Goal: Information Seeking & Learning: Learn about a topic

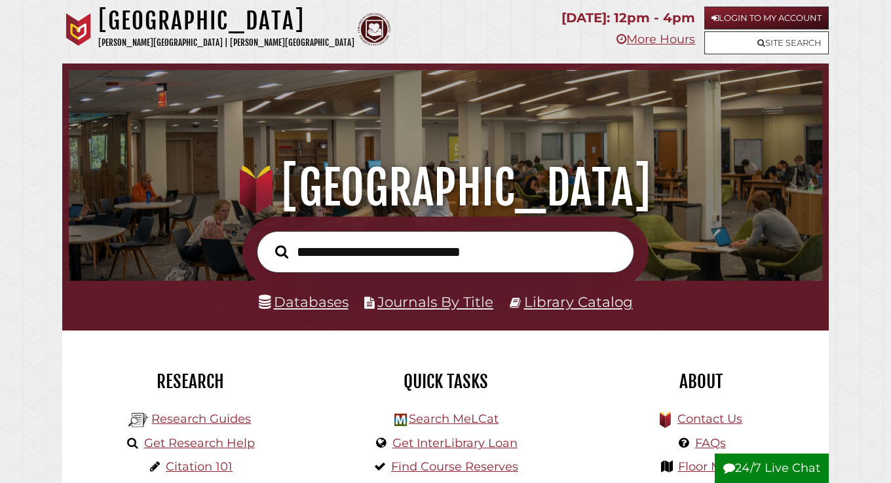
scroll to position [249, 747]
click at [715, 18] on icon at bounding box center [714, 18] width 7 height 9
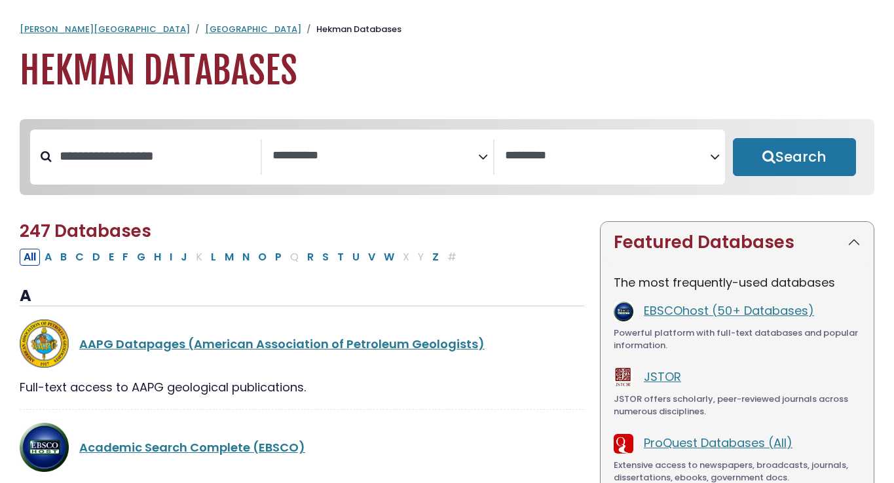
select select "Database Subject Filter"
select select "Database Vendors Filter"
click at [371, 124] on div "**********" at bounding box center [447, 156] width 839 height 65
click at [375, 150] on textarea "Search" at bounding box center [374, 156] width 205 height 14
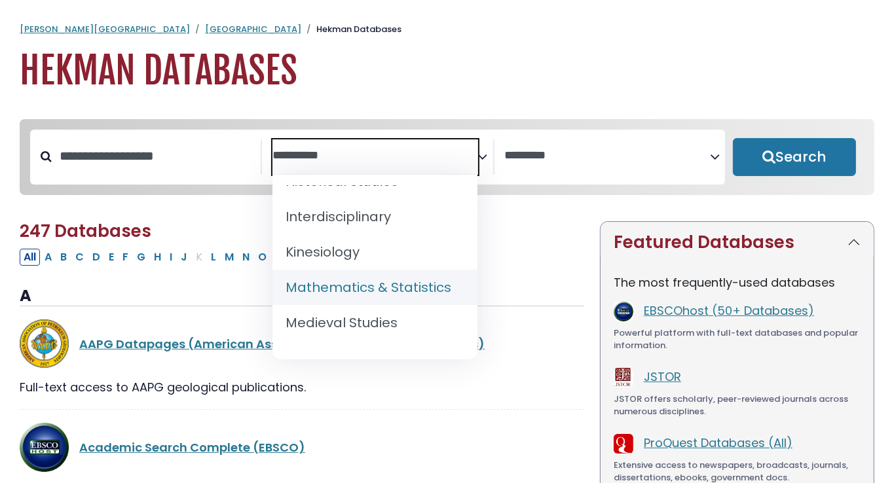
scroll to position [871, 0]
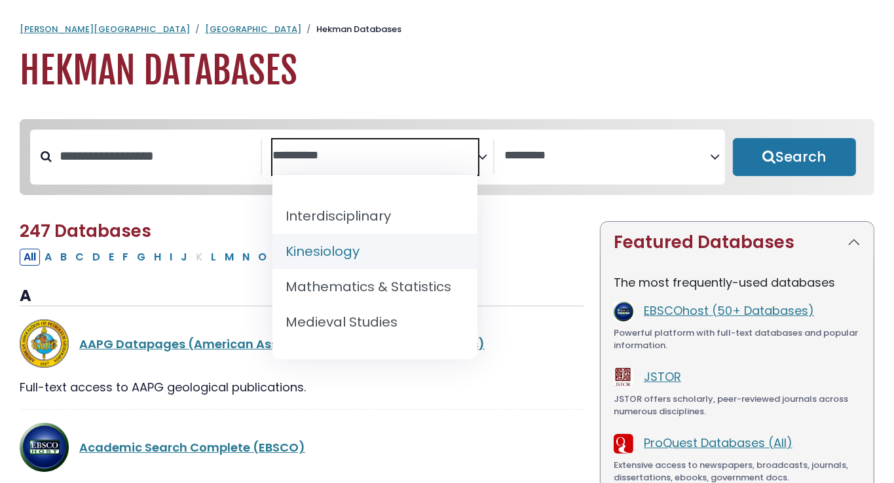
select select "*****"
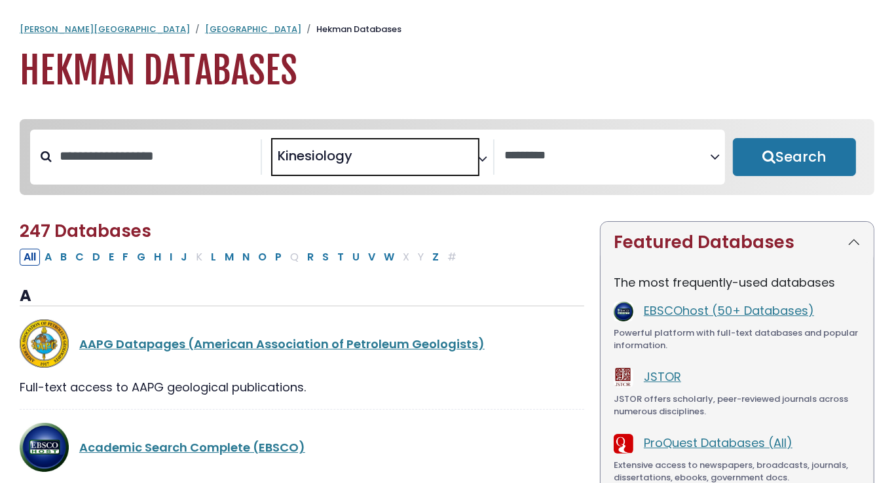
scroll to position [426, 0]
click at [811, 157] on button "Search" at bounding box center [794, 157] width 123 height 38
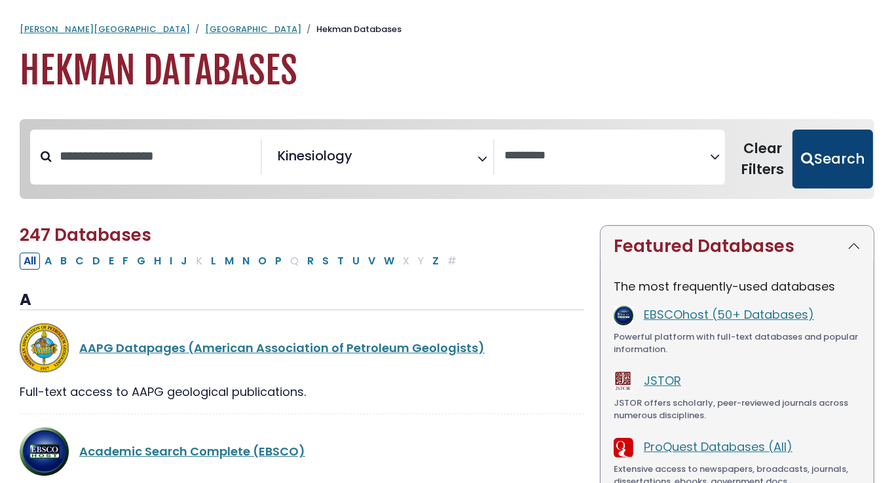
select select "Database Vendors Filter"
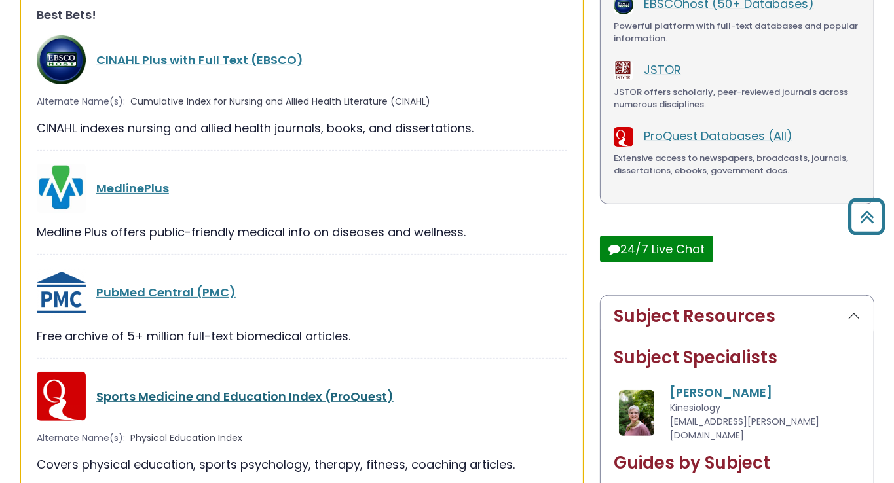
scroll to position [349, 0]
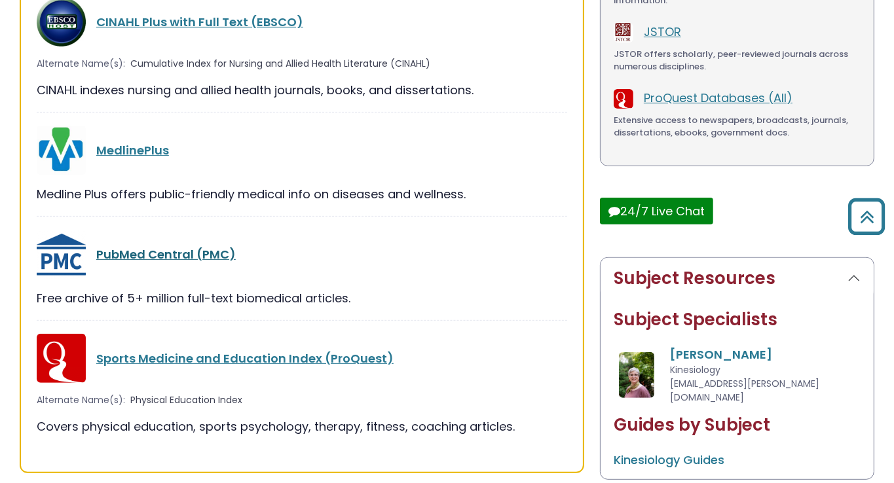
click at [166, 257] on link "PubMed Central (PMC)" at bounding box center [165, 254] width 139 height 16
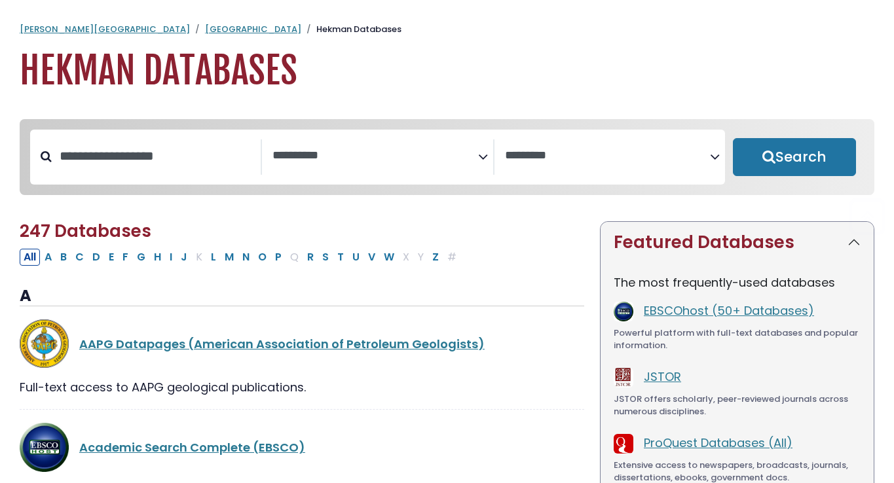
select select "Database Subject Filter"
select select "Database Vendors Filter"
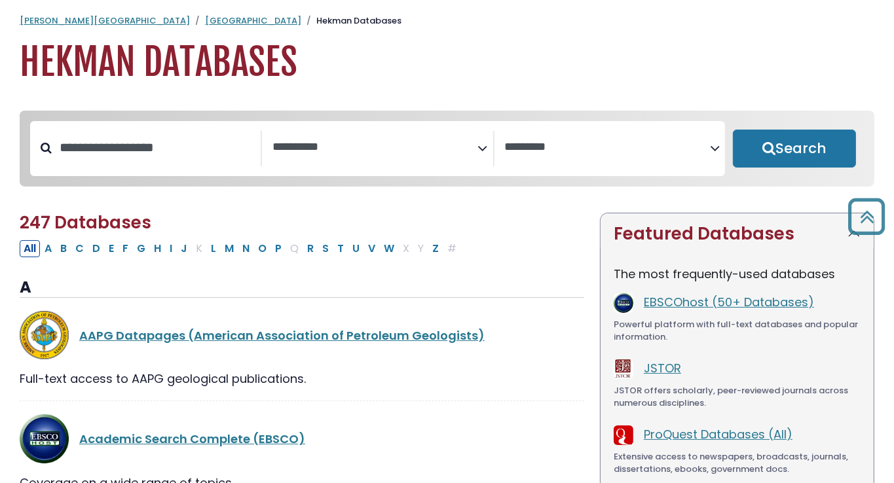
scroll to position [3, 0]
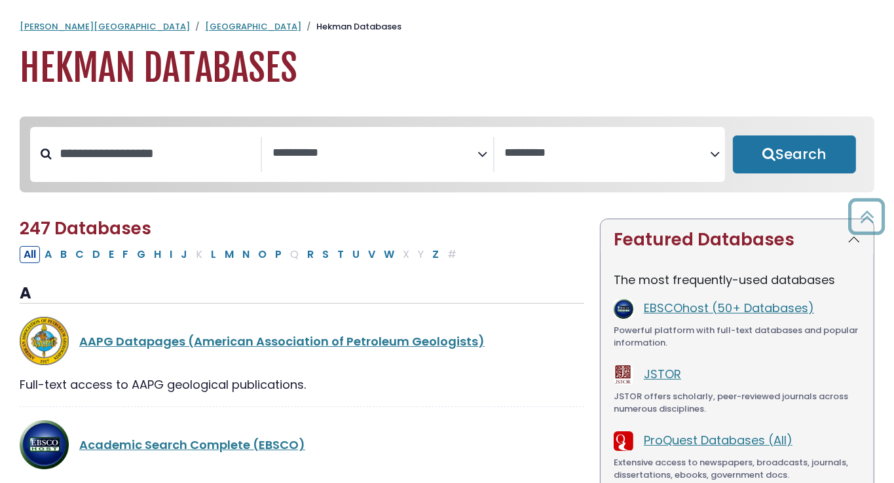
click at [344, 147] on textarea "Search" at bounding box center [374, 154] width 205 height 14
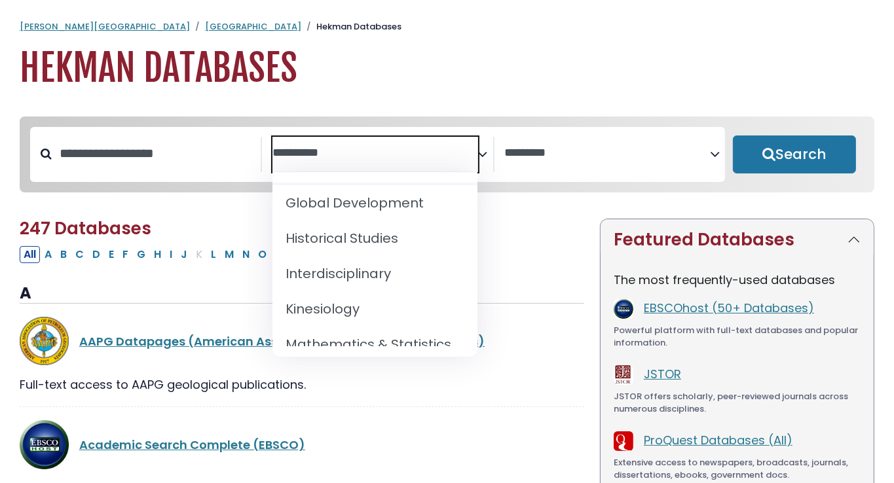
scroll to position [812, 0]
select select "*****"
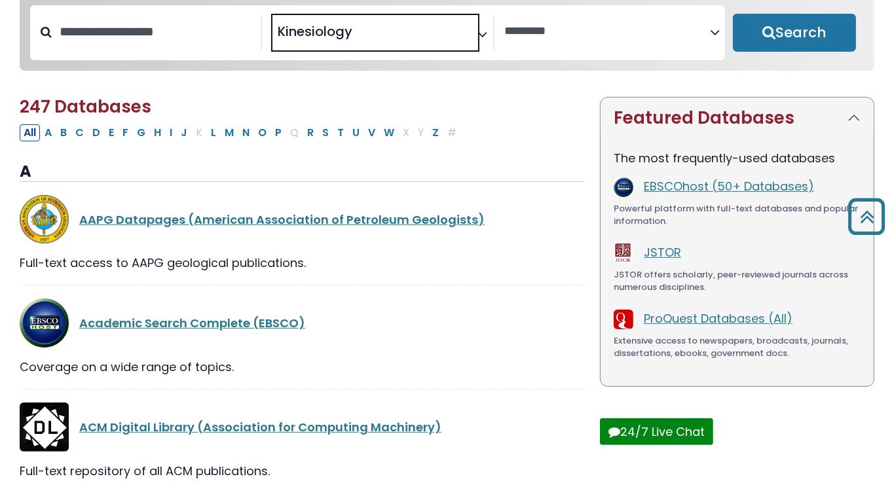
scroll to position [121, 0]
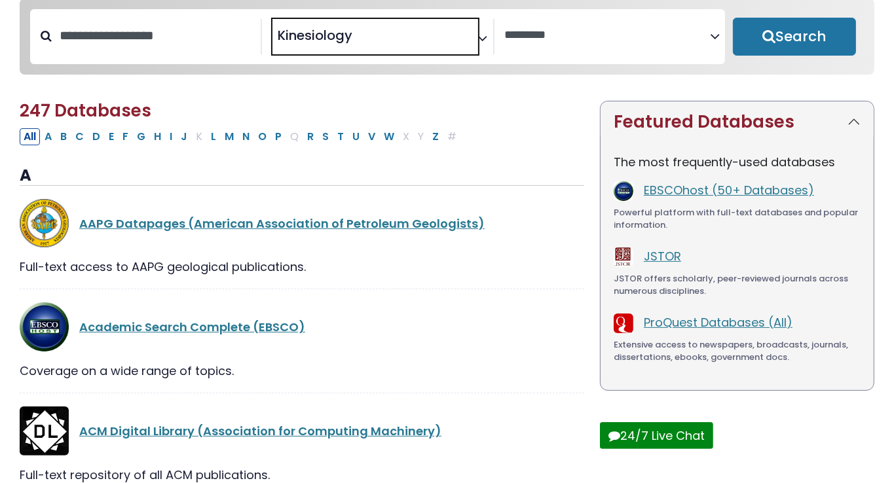
click at [366, 48] on span "× Kinesiology" at bounding box center [374, 36] width 205 height 35
click at [369, 39] on textarea "Search" at bounding box center [374, 36] width 205 height 14
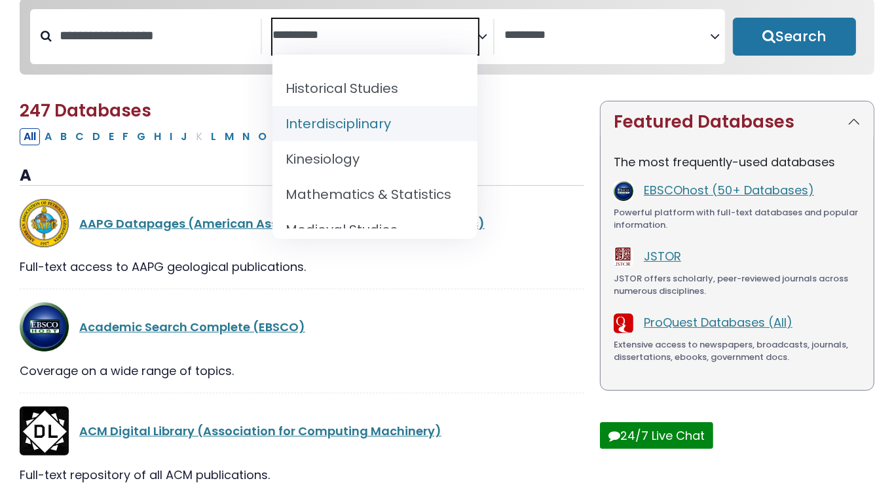
scroll to position [845, 0]
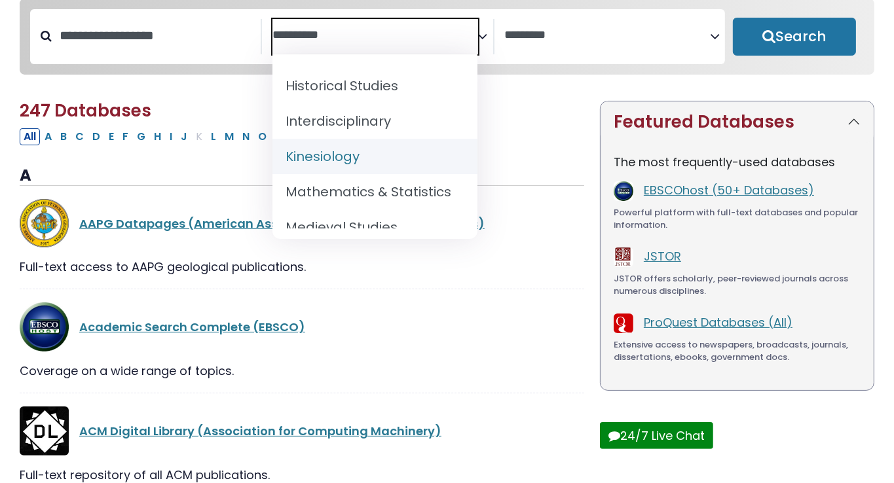
select select "*****"
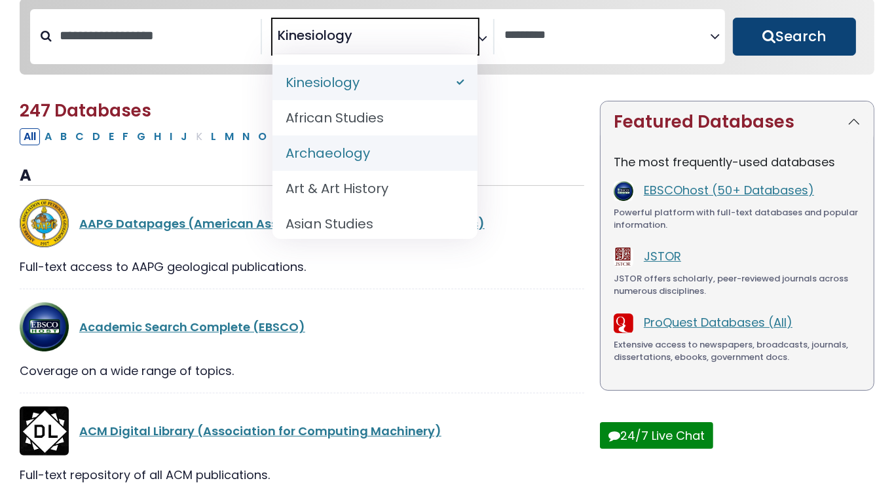
click at [795, 34] on button "Search" at bounding box center [794, 37] width 123 height 38
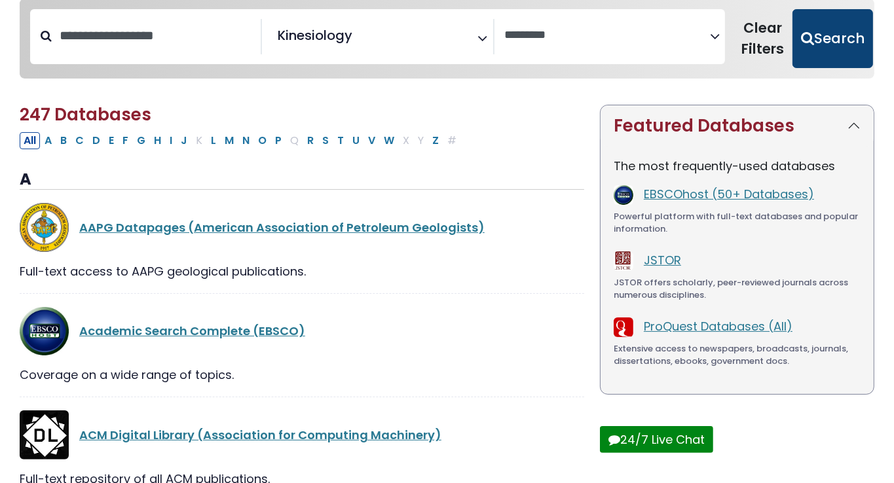
select select "Database Vendors Filter"
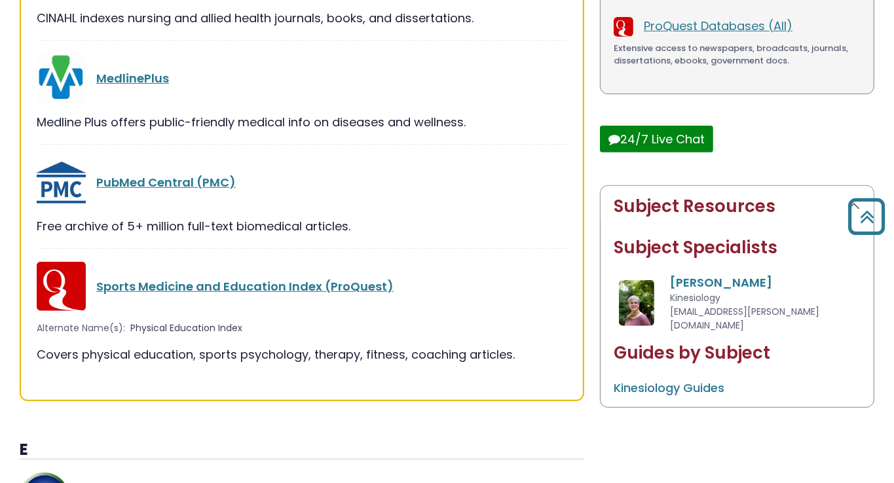
scroll to position [428, 0]
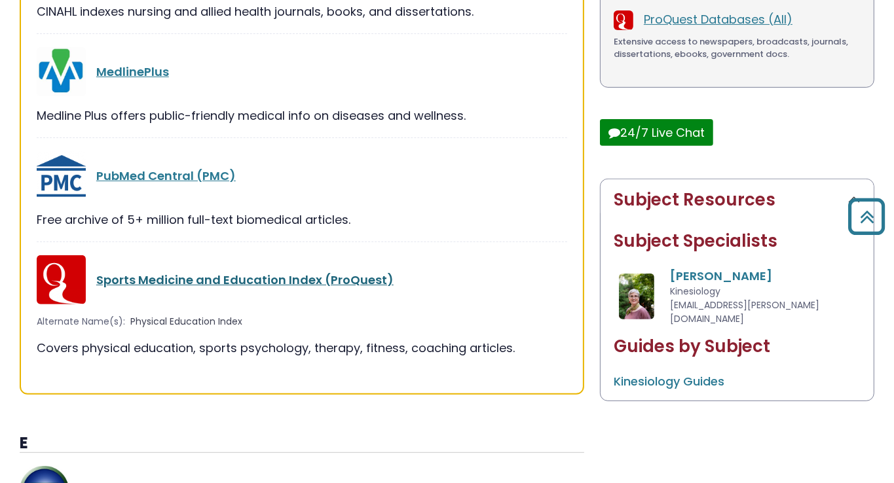
click at [294, 272] on link "Sports Medicine and Education Index (ProQuest)" at bounding box center [244, 280] width 297 height 16
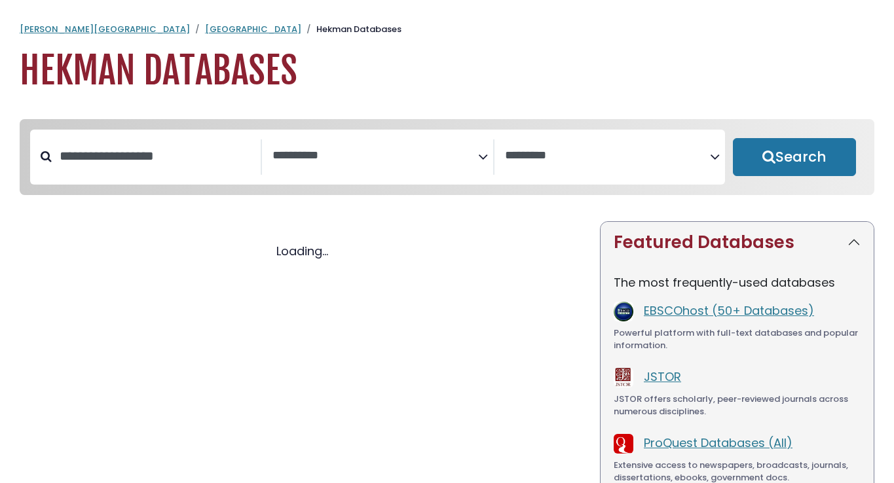
select select "Database Subject Filter"
select select "Database Vendors Filter"
select select "Database Subject Filter"
select select "Database Vendors Filter"
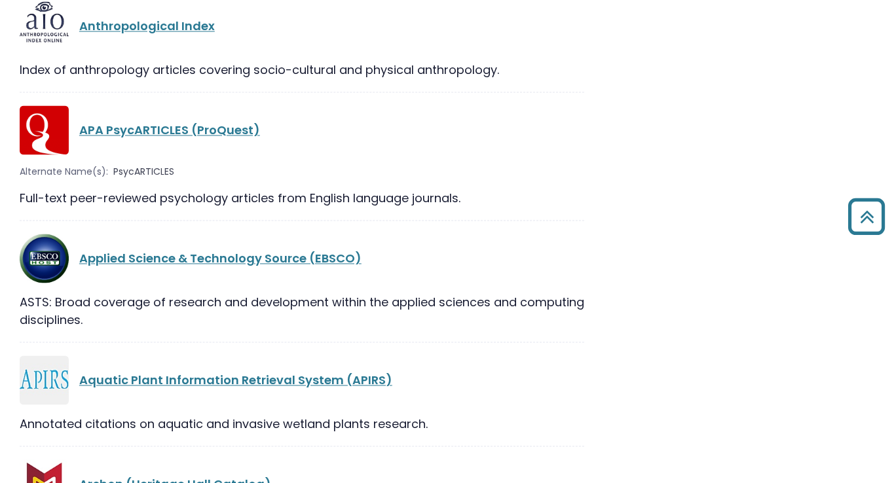
scroll to position [2216, 0]
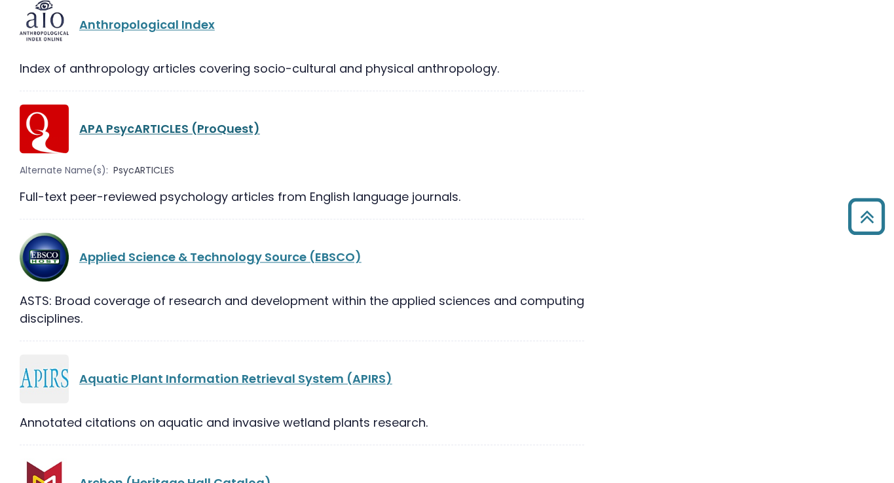
click at [236, 133] on link "APA PsycARTICLES (ProQuest)" at bounding box center [169, 129] width 181 height 16
